Goal: Transaction & Acquisition: Purchase product/service

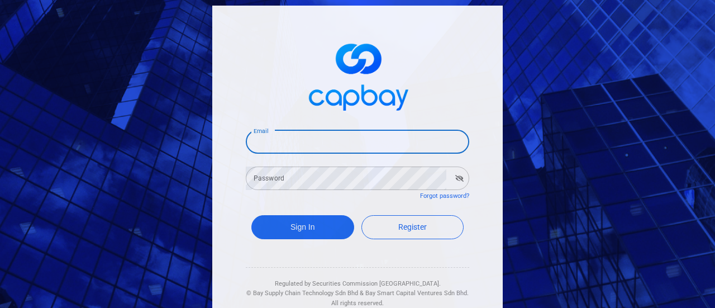
click at [363, 132] on input "Email" at bounding box center [358, 141] width 224 height 23
type input "[EMAIL_ADDRESS][DOMAIN_NAME]"
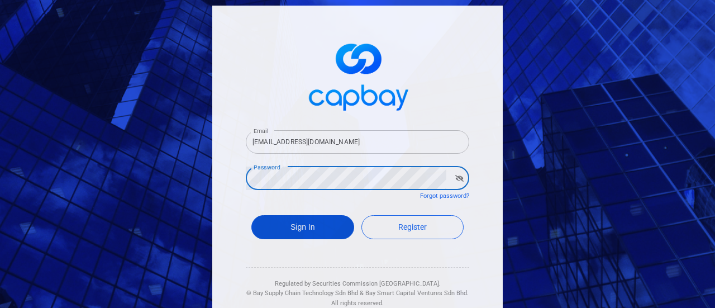
click at [288, 224] on button "Sign In" at bounding box center [302, 227] width 103 height 24
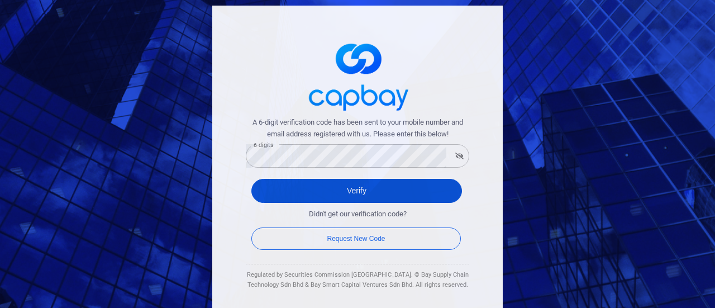
click at [332, 187] on button "Verify" at bounding box center [356, 191] width 211 height 24
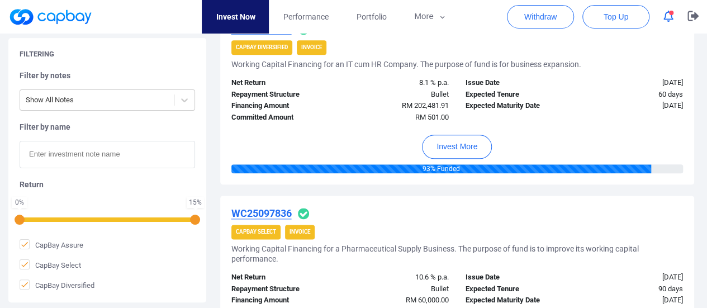
scroll to position [503, 0]
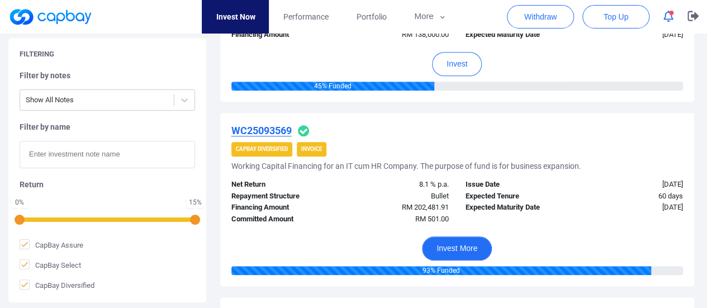
click at [467, 250] on button "Invest More" at bounding box center [457, 248] width 70 height 24
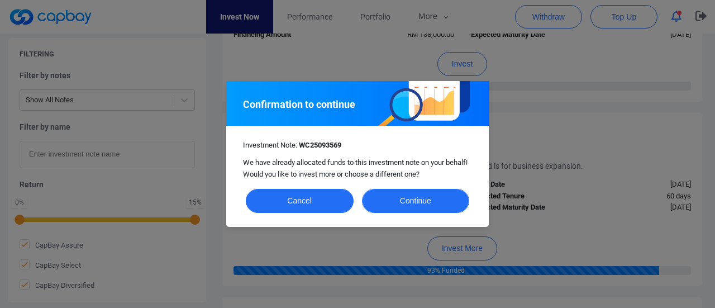
click at [421, 201] on button "Continue" at bounding box center [416, 201] width 108 height 24
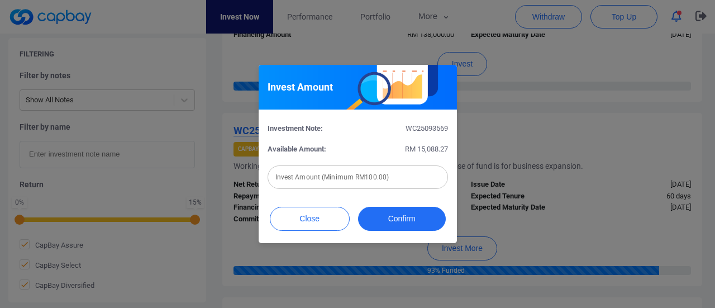
click at [405, 174] on input "text" at bounding box center [358, 176] width 181 height 23
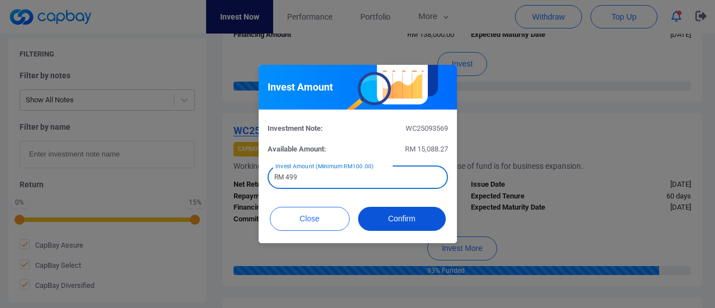
type input "RM 499"
click at [395, 220] on button "Confirm" at bounding box center [402, 219] width 88 height 24
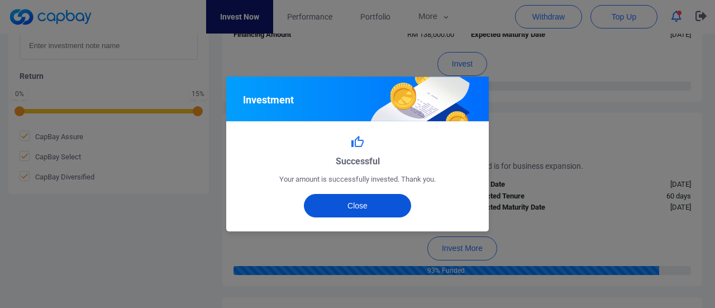
click at [384, 202] on button "Close" at bounding box center [358, 205] width 108 height 23
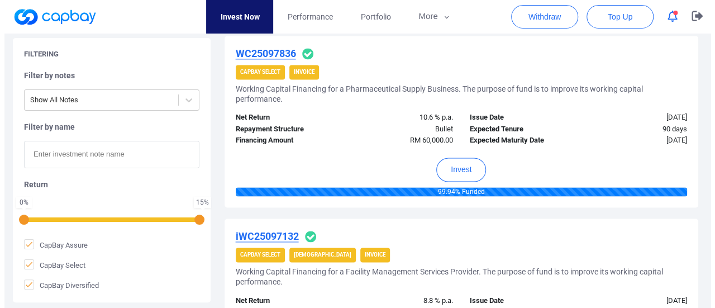
scroll to position [782, 0]
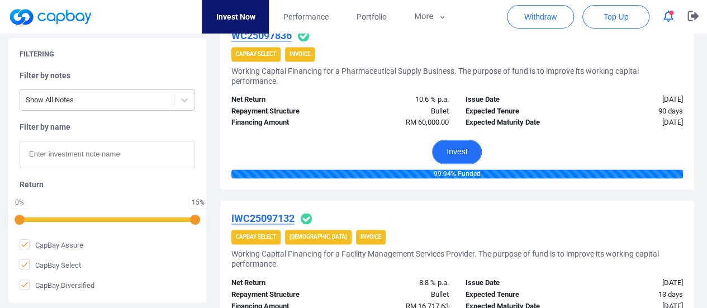
click at [457, 148] on button "Invest" at bounding box center [457, 152] width 50 height 24
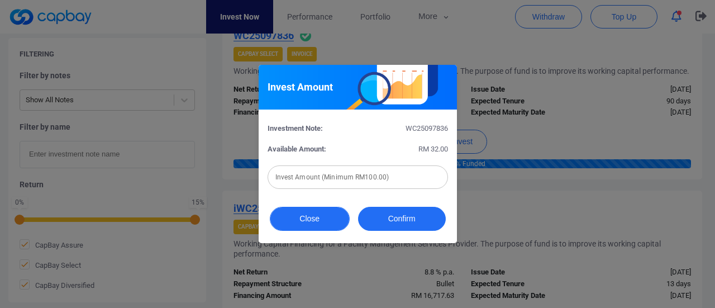
click at [298, 224] on button "Close" at bounding box center [310, 219] width 80 height 24
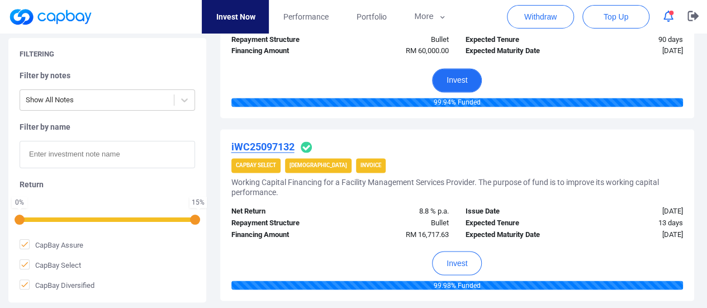
scroll to position [950, 0]
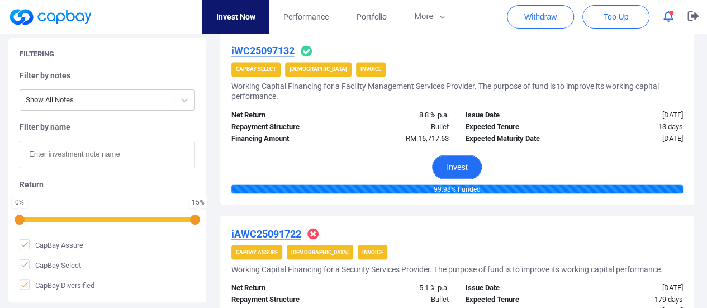
click at [462, 165] on button "Invest" at bounding box center [457, 167] width 50 height 24
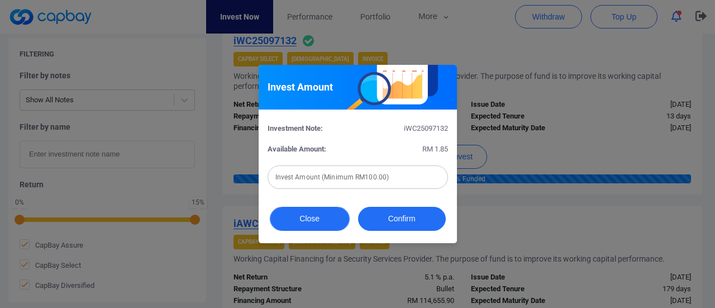
click at [334, 220] on button "Close" at bounding box center [310, 219] width 80 height 24
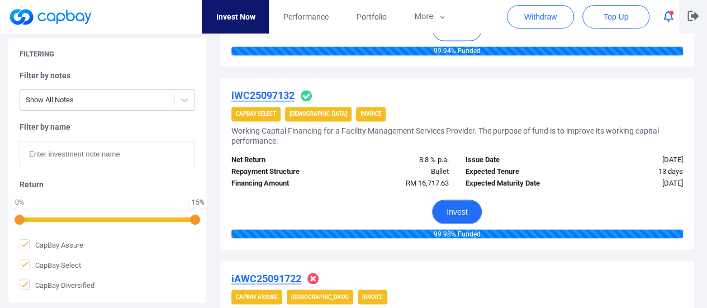
scroll to position [894, 0]
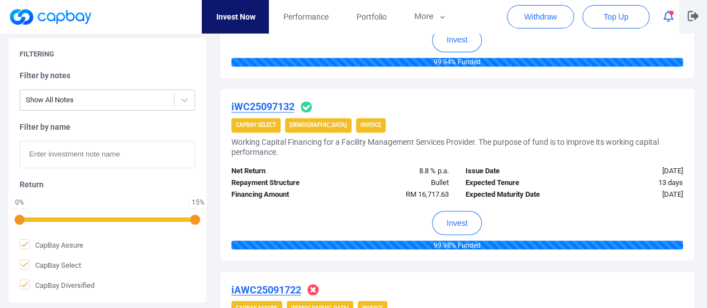
click at [690, 13] on icon "button" at bounding box center [692, 16] width 11 height 11
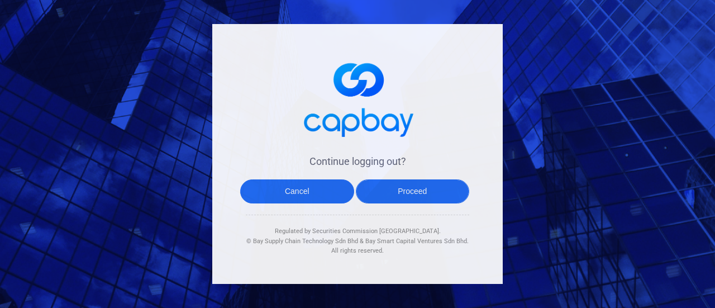
click at [426, 197] on button "Proceed" at bounding box center [413, 191] width 114 height 24
